Goal: Information Seeking & Learning: Learn about a topic

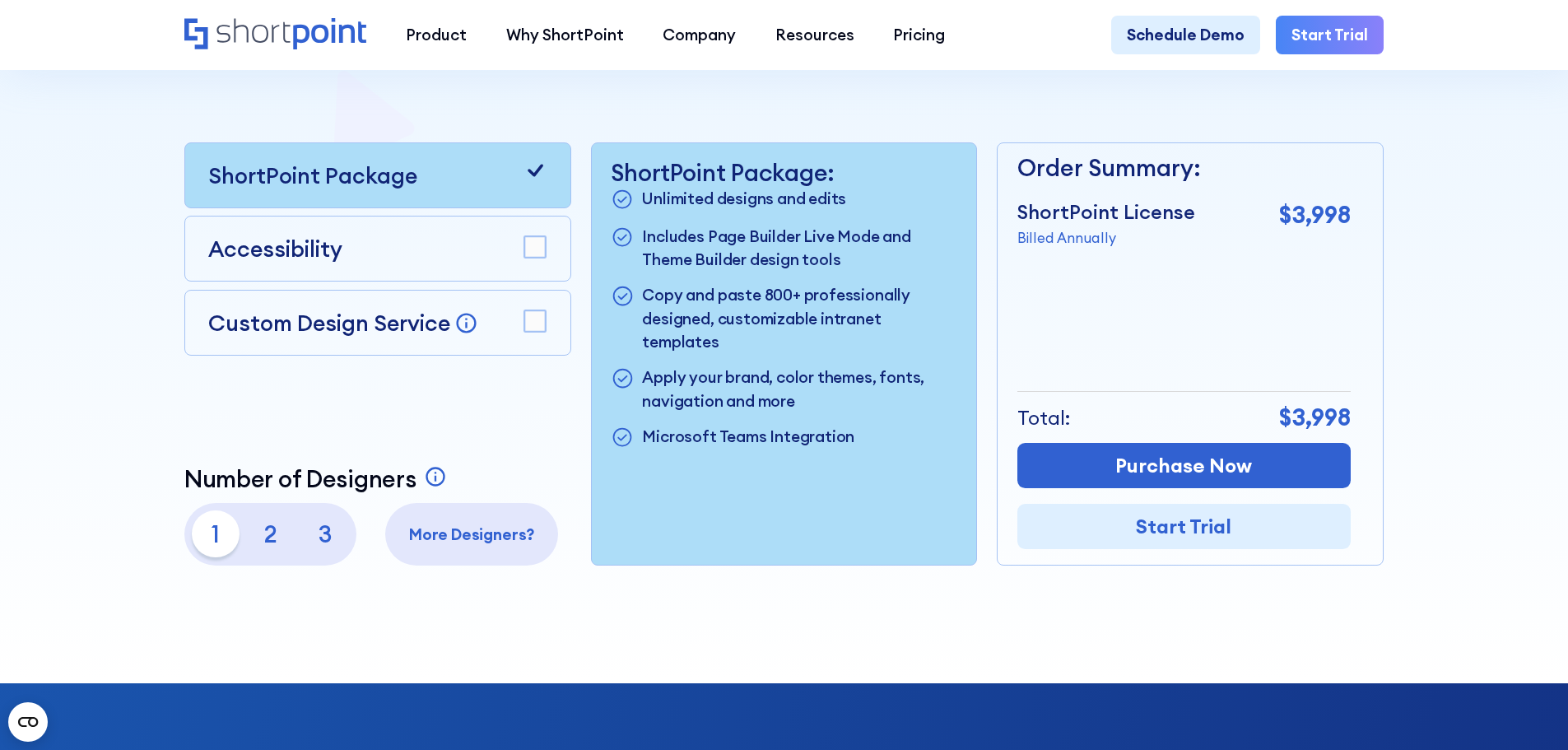
scroll to position [494, 0]
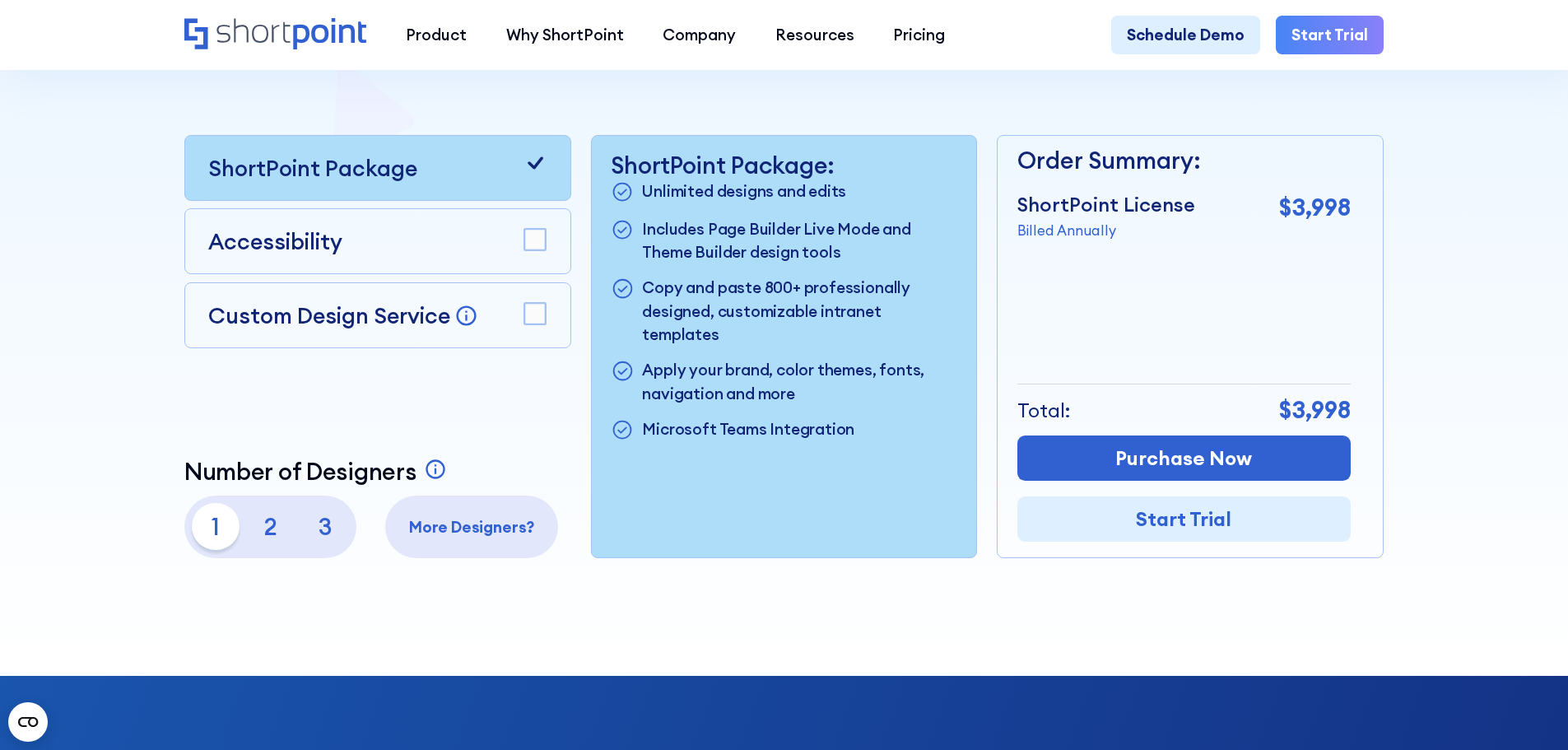
click at [263, 538] on p "2" at bounding box center [270, 526] width 47 height 47
click at [215, 536] on p "1" at bounding box center [215, 526] width 47 height 47
click at [236, 536] on div "1 2 3" at bounding box center [270, 526] width 156 height 47
click at [265, 530] on p "2" at bounding box center [270, 526] width 47 height 47
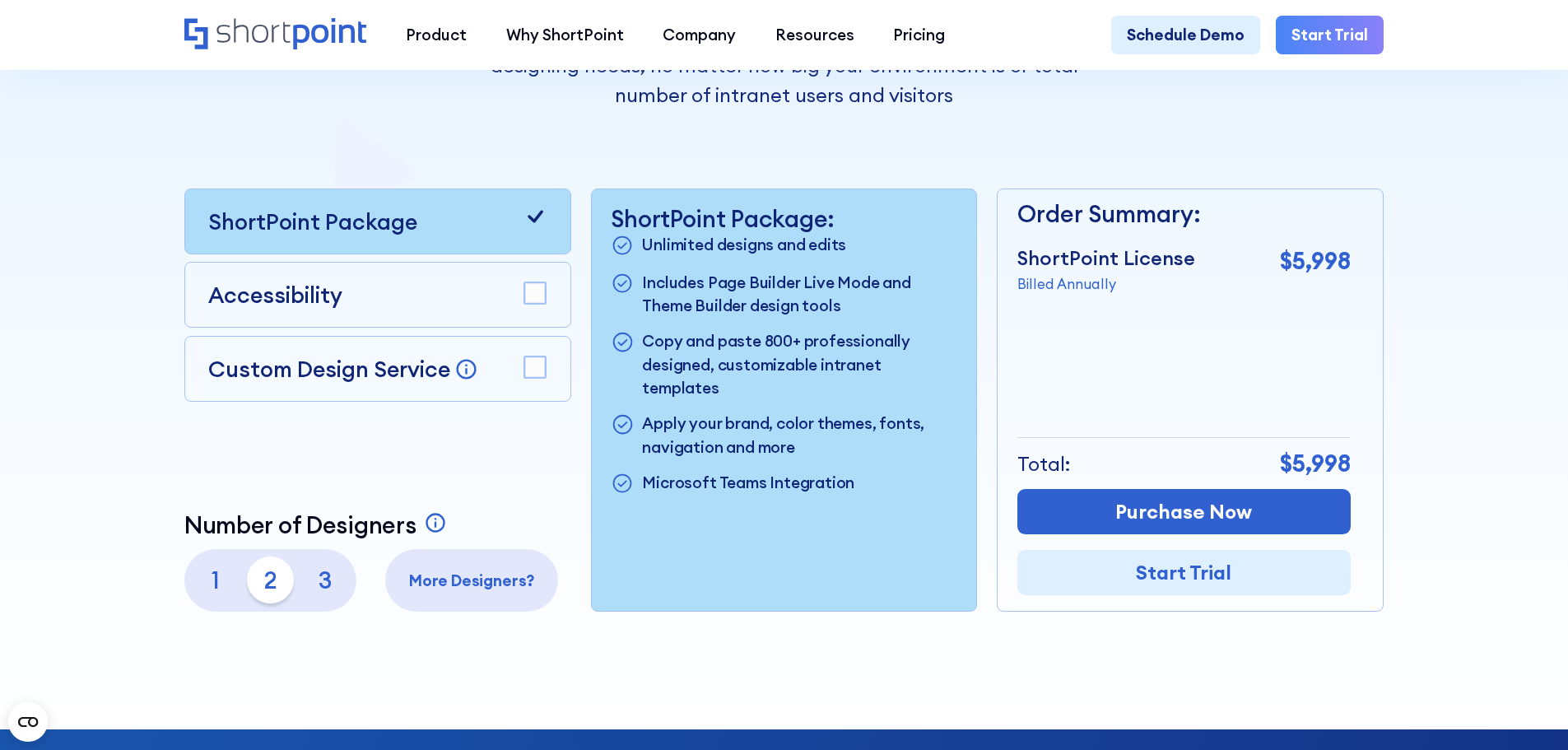
scroll to position [412, 0]
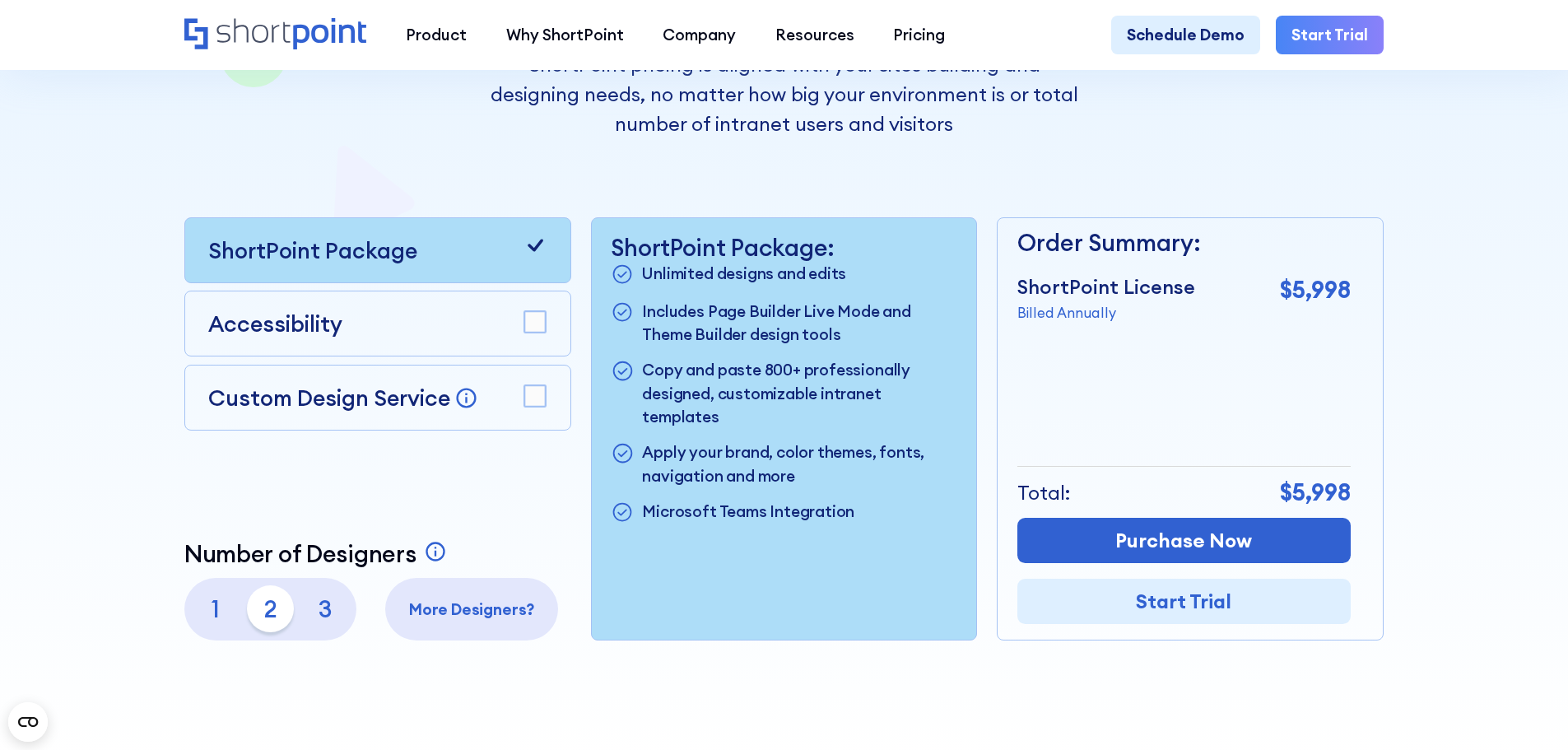
click at [208, 601] on p "1" at bounding box center [215, 608] width 47 height 47
click at [256, 617] on p "2" at bounding box center [270, 608] width 47 height 47
click at [224, 629] on p "1" at bounding box center [215, 608] width 47 height 47
click at [248, 627] on p "2" at bounding box center [270, 608] width 47 height 47
click at [230, 625] on p "1" at bounding box center [215, 608] width 47 height 47
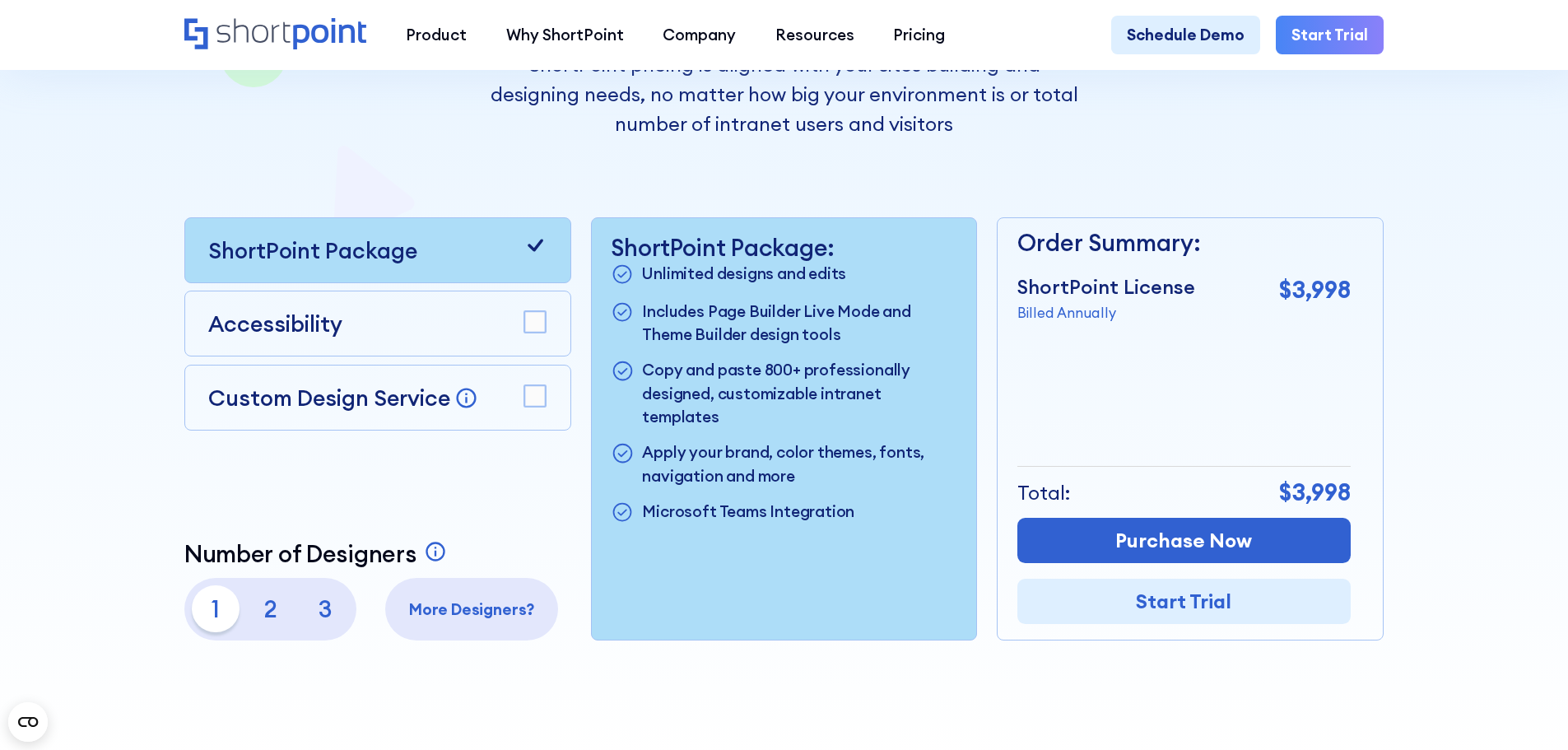
click at [259, 606] on p "2" at bounding box center [270, 608] width 47 height 47
click at [492, 387] on div "Custom Design Service Bring your dream design to life with our Custom Design Se…" at bounding box center [377, 398] width 338 height 33
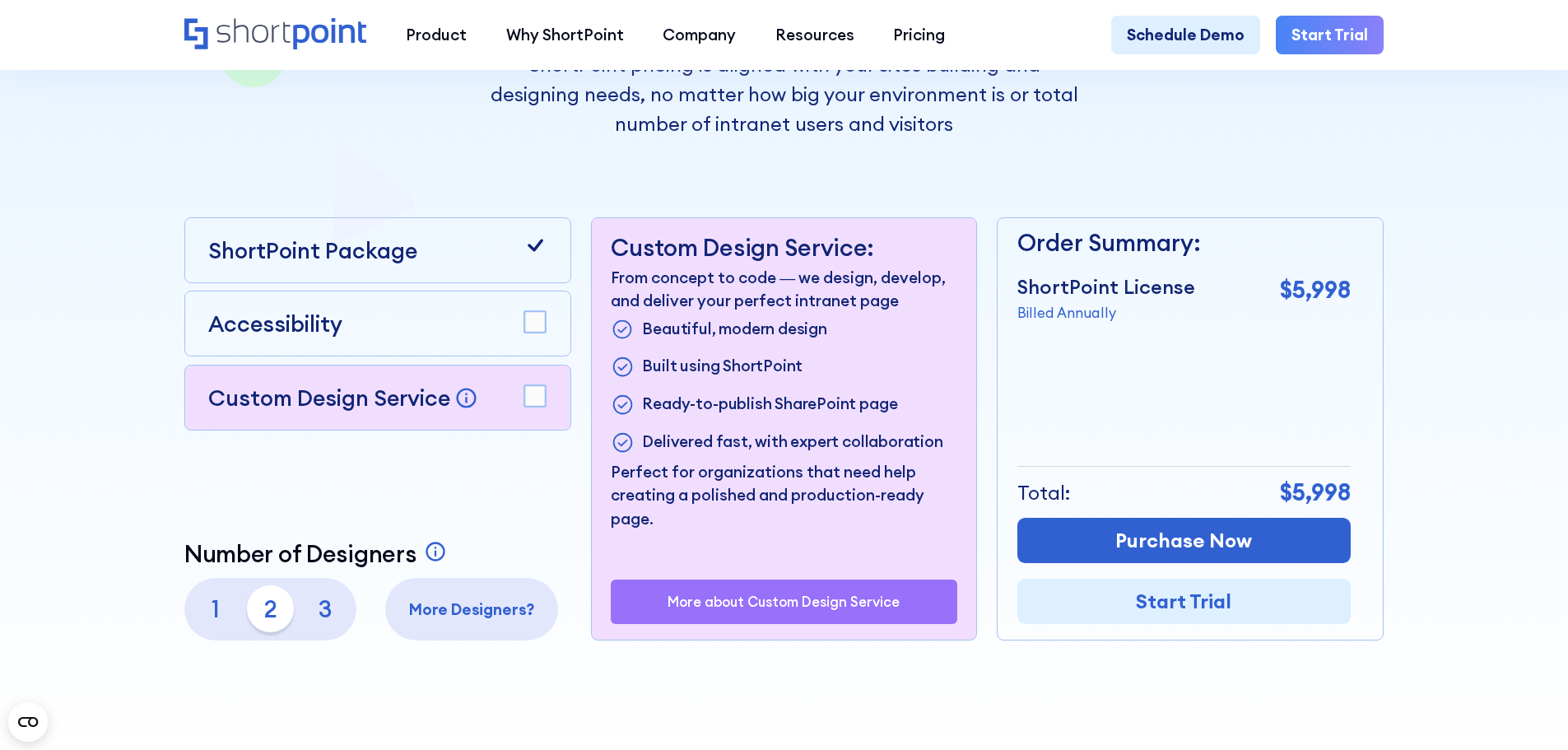
click at [507, 389] on div "Custom Design Service Bring your dream design to life with our Custom Design Se…" at bounding box center [377, 398] width 338 height 33
click at [523, 395] on icon at bounding box center [535, 397] width 24 height 24
